Goal: Transaction & Acquisition: Subscribe to service/newsletter

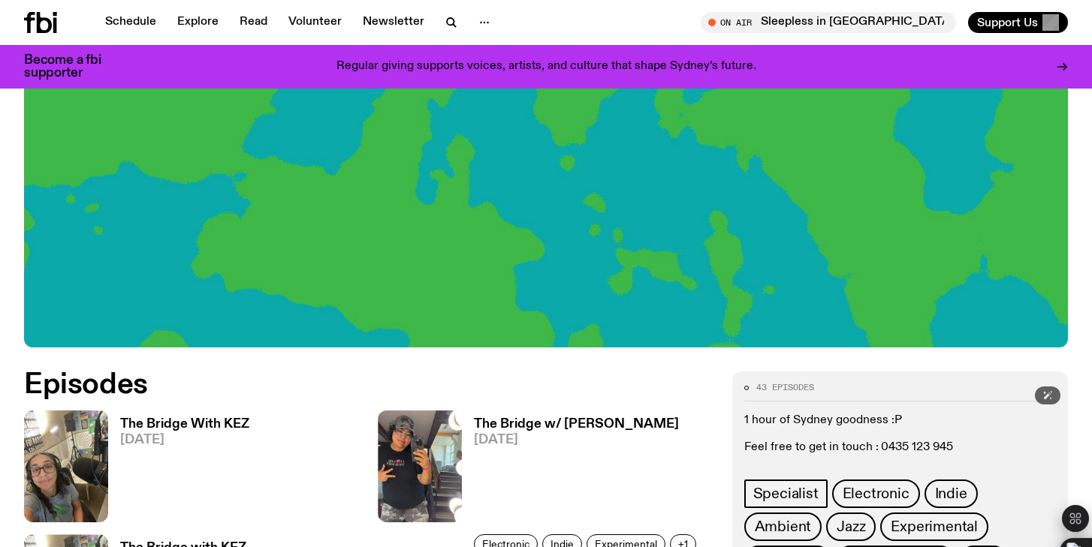
scroll to position [454, 0]
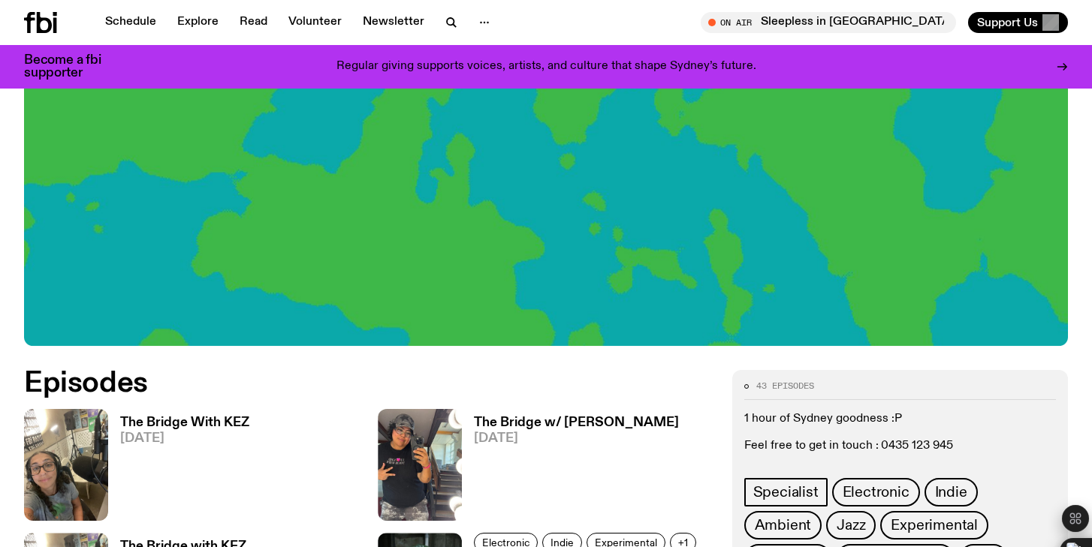
click at [776, 388] on span "43 episodes" at bounding box center [785, 386] width 58 height 8
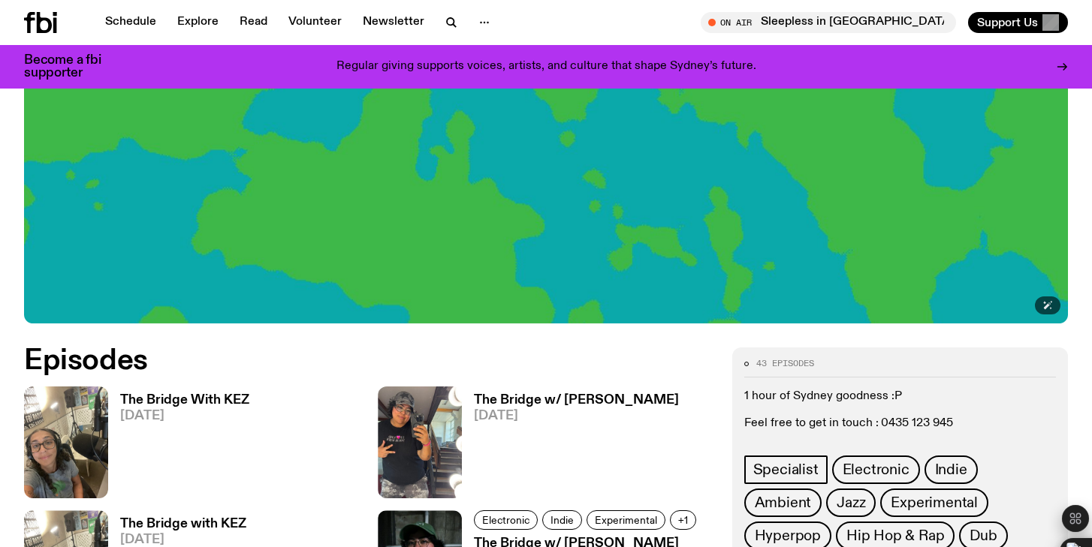
scroll to position [505, 0]
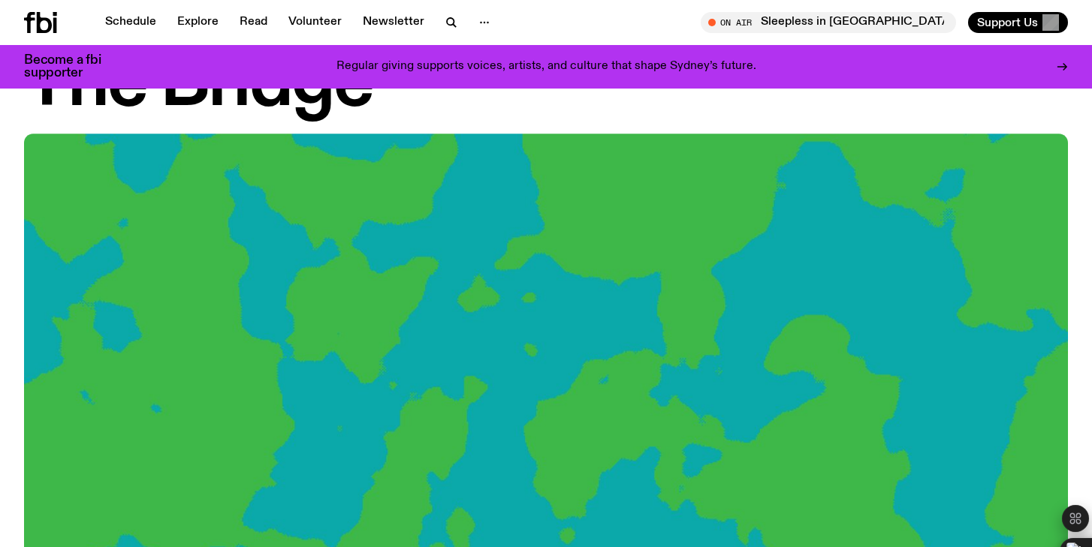
click at [182, 183] on img at bounding box center [546, 427] width 1044 height 587
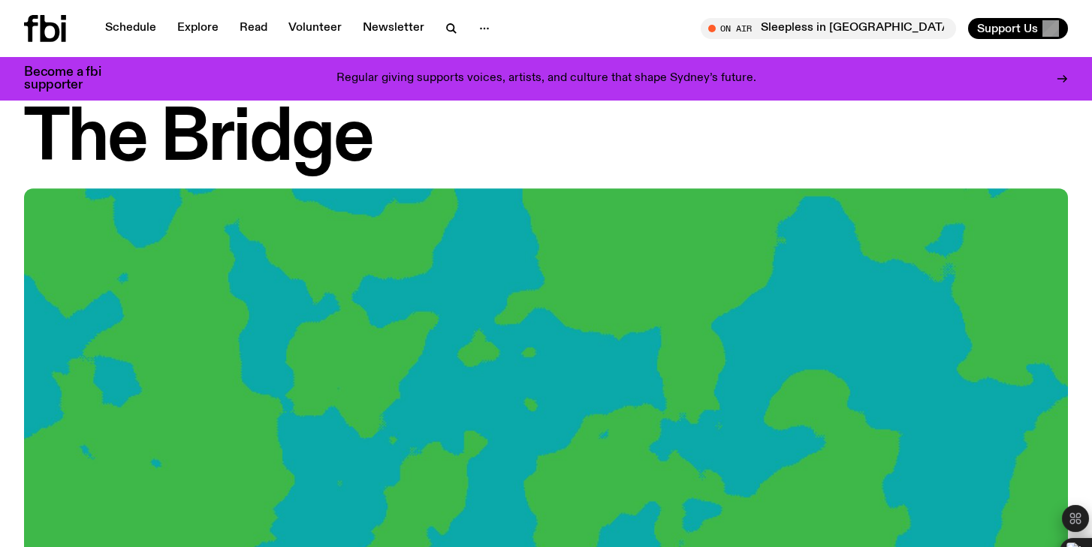
scroll to position [0, 0]
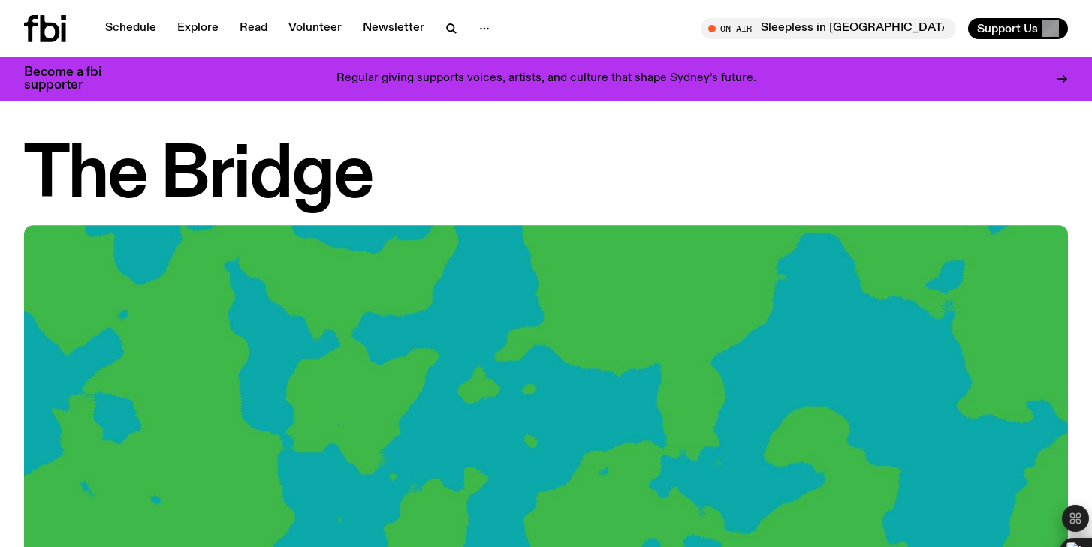
click at [166, 184] on h1 "The Bridge" at bounding box center [546, 177] width 1044 height 68
click at [549, 74] on p "Regular giving supports voices, artists, and culture that shape Sydney’s future." at bounding box center [546, 79] width 420 height 14
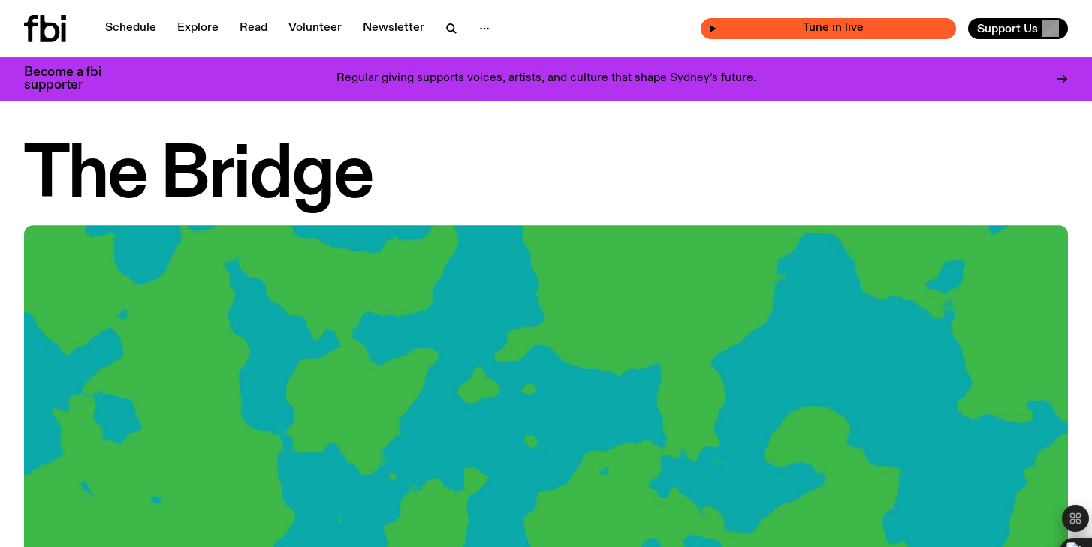
click at [856, 30] on span "Tune in live" at bounding box center [832, 28] width 231 height 11
